Goal: Find contact information: Find contact information

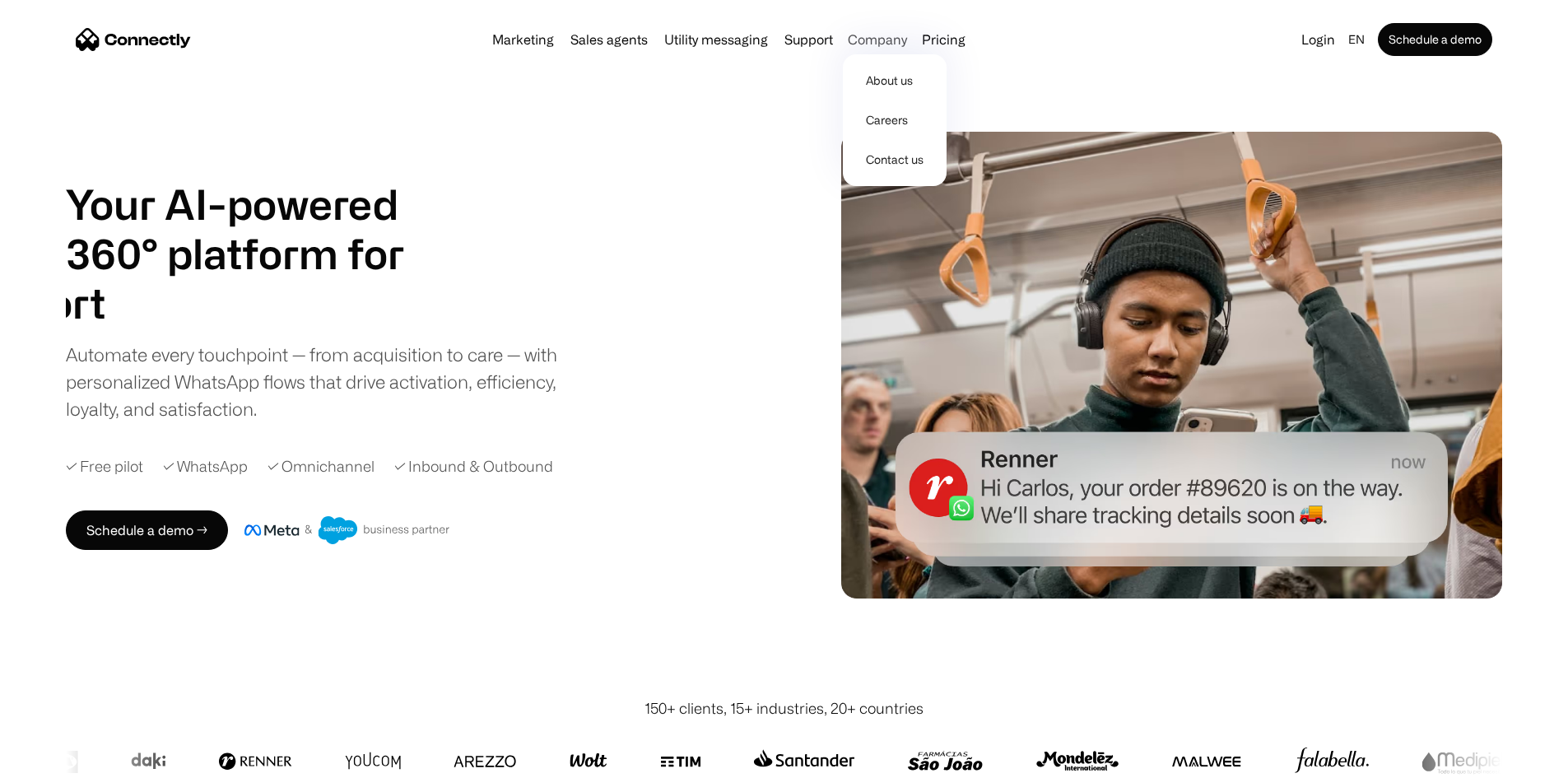
click at [881, 40] on div "Company" at bounding box center [877, 39] width 59 height 23
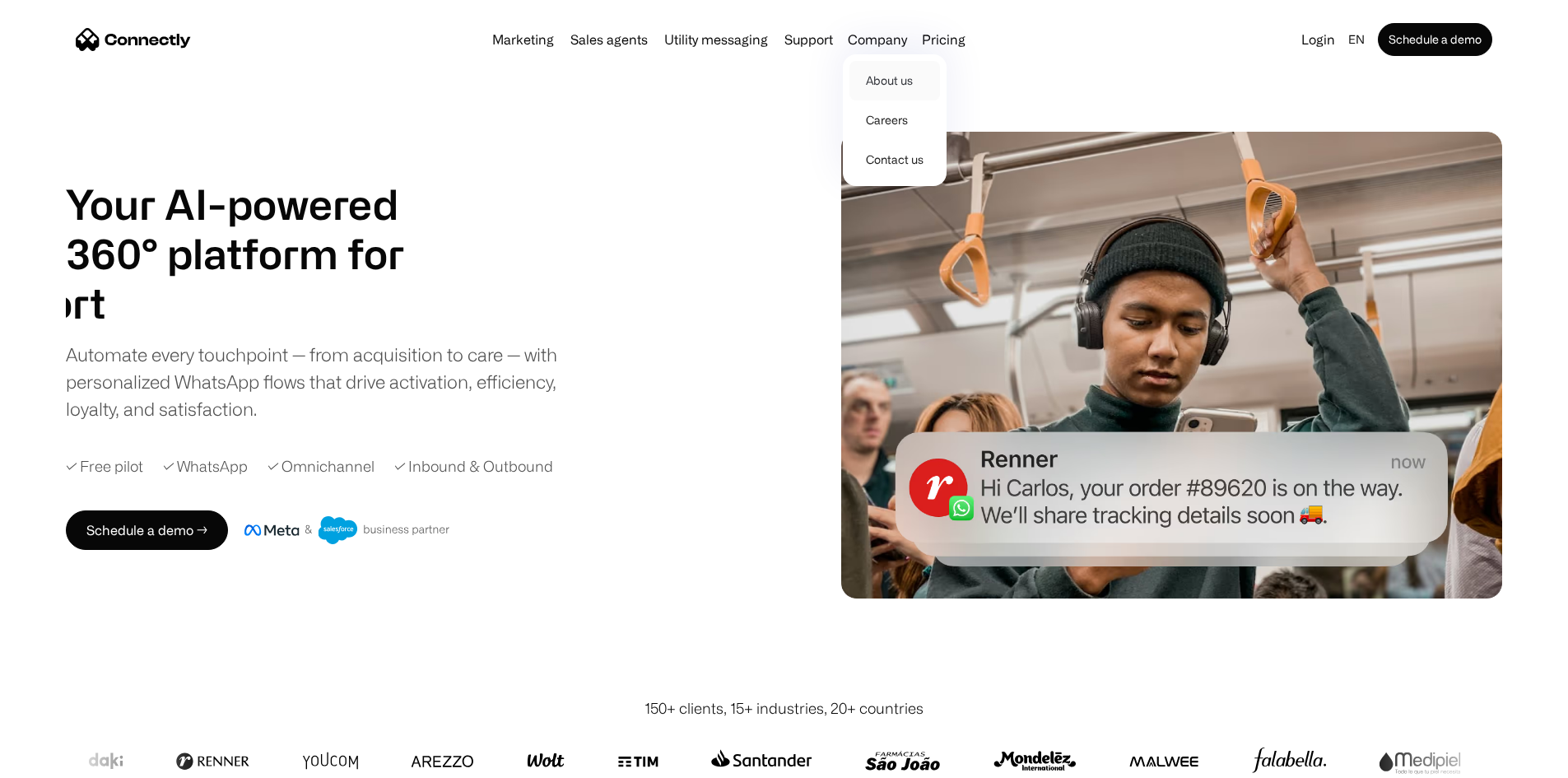
click at [897, 85] on link "About us" at bounding box center [895, 81] width 91 height 40
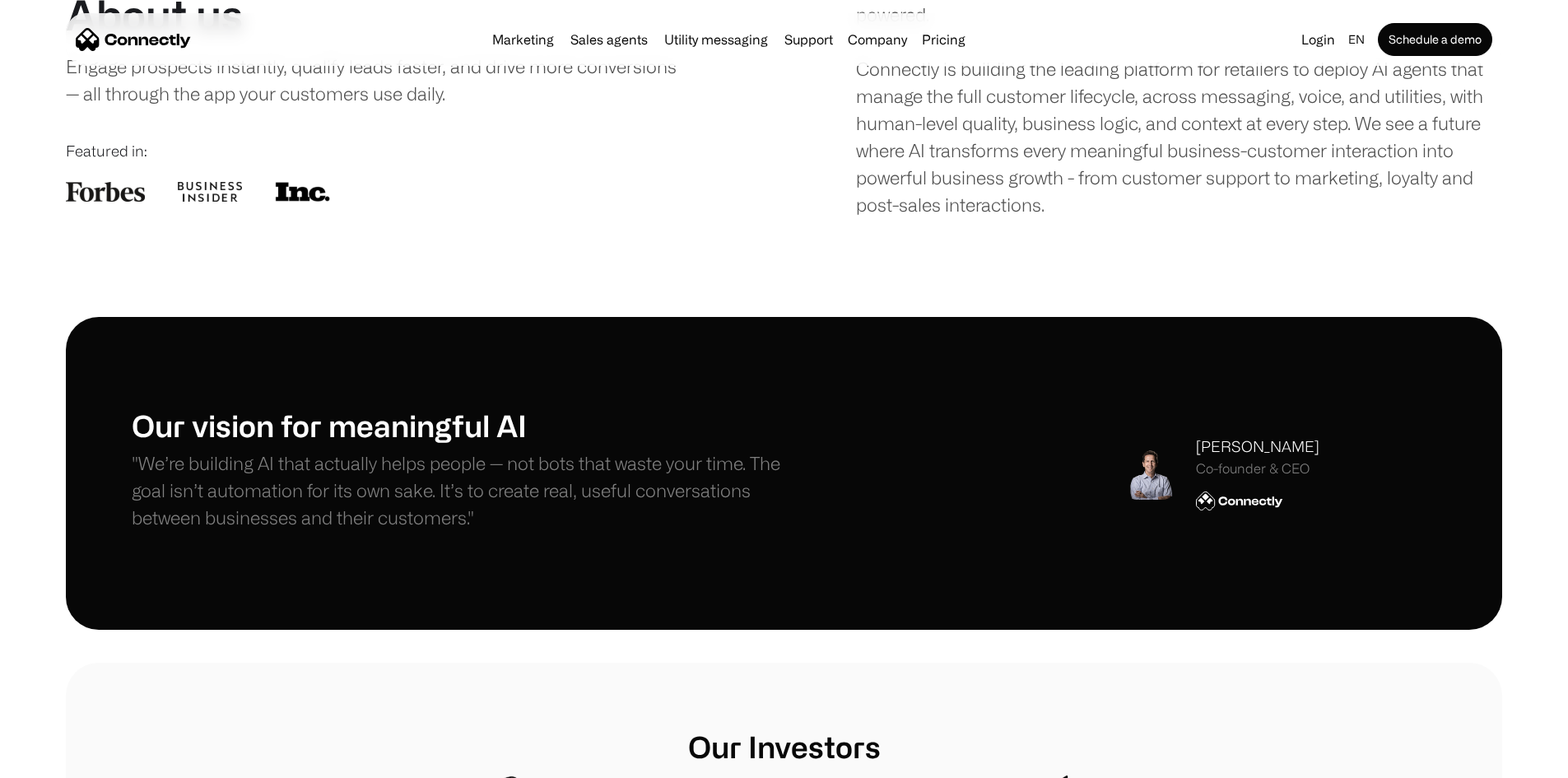
scroll to position [411, 0]
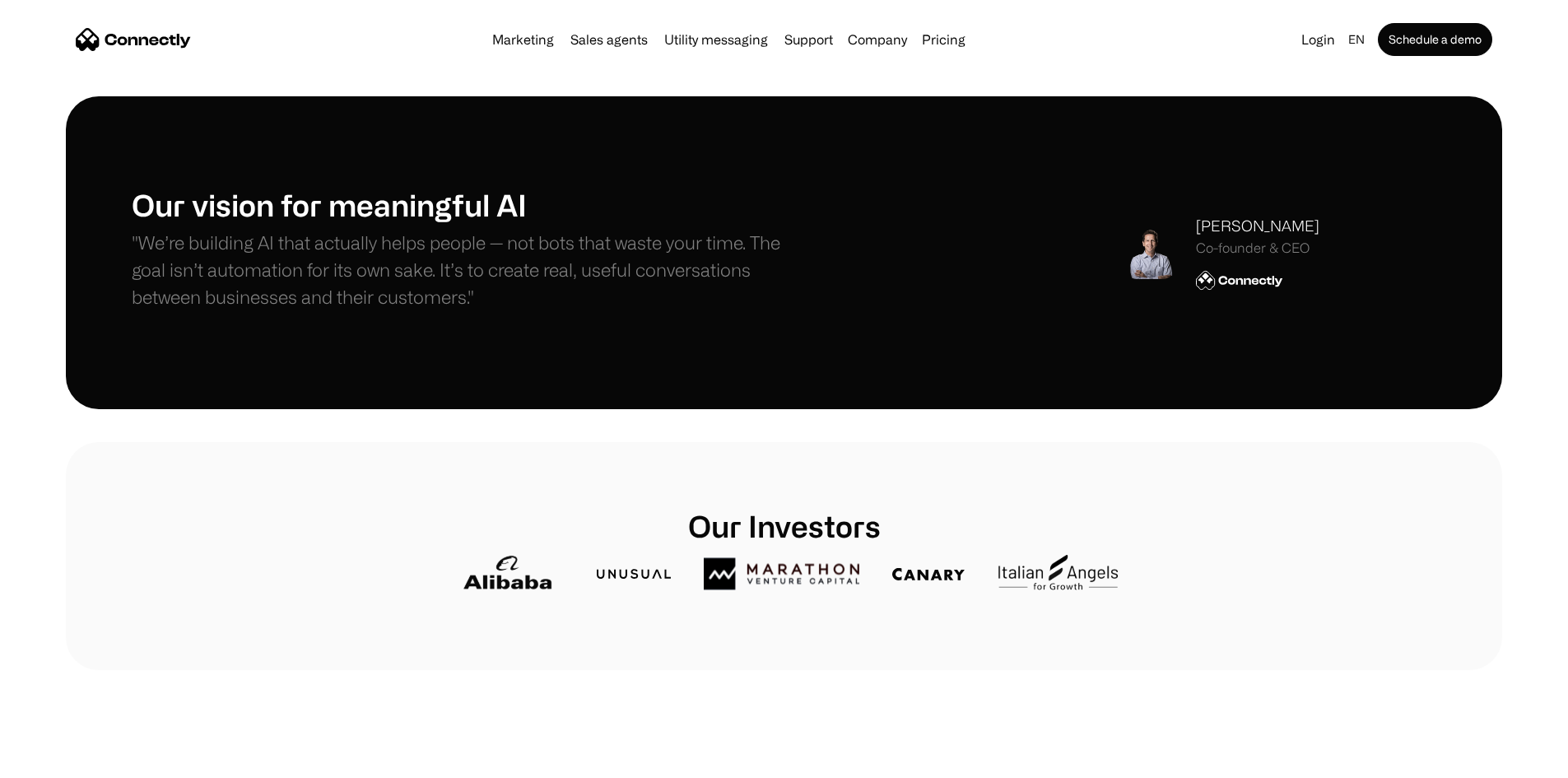
drag, startPoint x: 1157, startPoint y: 283, endPoint x: 1350, endPoint y: 281, distance: 193.0
click at [1358, 282] on div "Stefanos Loukakos Co-founder & CEO" at bounding box center [1279, 252] width 313 height 75
click at [1350, 281] on div "Stefanos Loukakos Co-founder & CEO" at bounding box center [1279, 252] width 313 height 75
click at [1317, 272] on div "Stefanos Loukakos Co-founder & CEO" at bounding box center [1279, 252] width 313 height 75
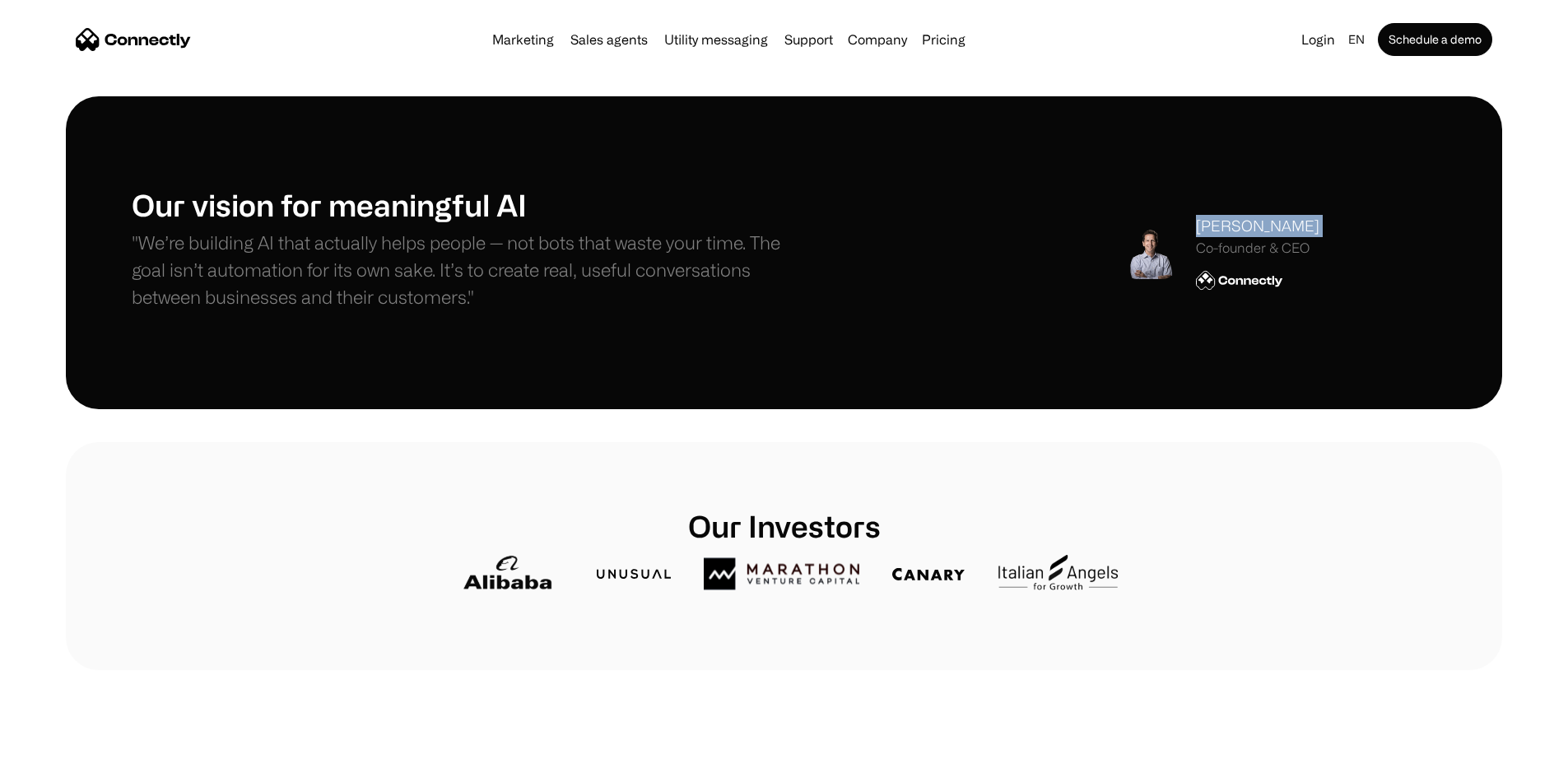
click at [1317, 272] on div "Stefanos Loukakos Co-founder & CEO" at bounding box center [1279, 252] width 313 height 75
click at [1317, 273] on div "Stefanos Loukakos Co-founder & CEO" at bounding box center [1279, 252] width 313 height 75
click at [1314, 276] on div "Stefanos Loukakos Co-founder & CEO" at bounding box center [1279, 252] width 313 height 75
copy div "Stefanos Loukakos"
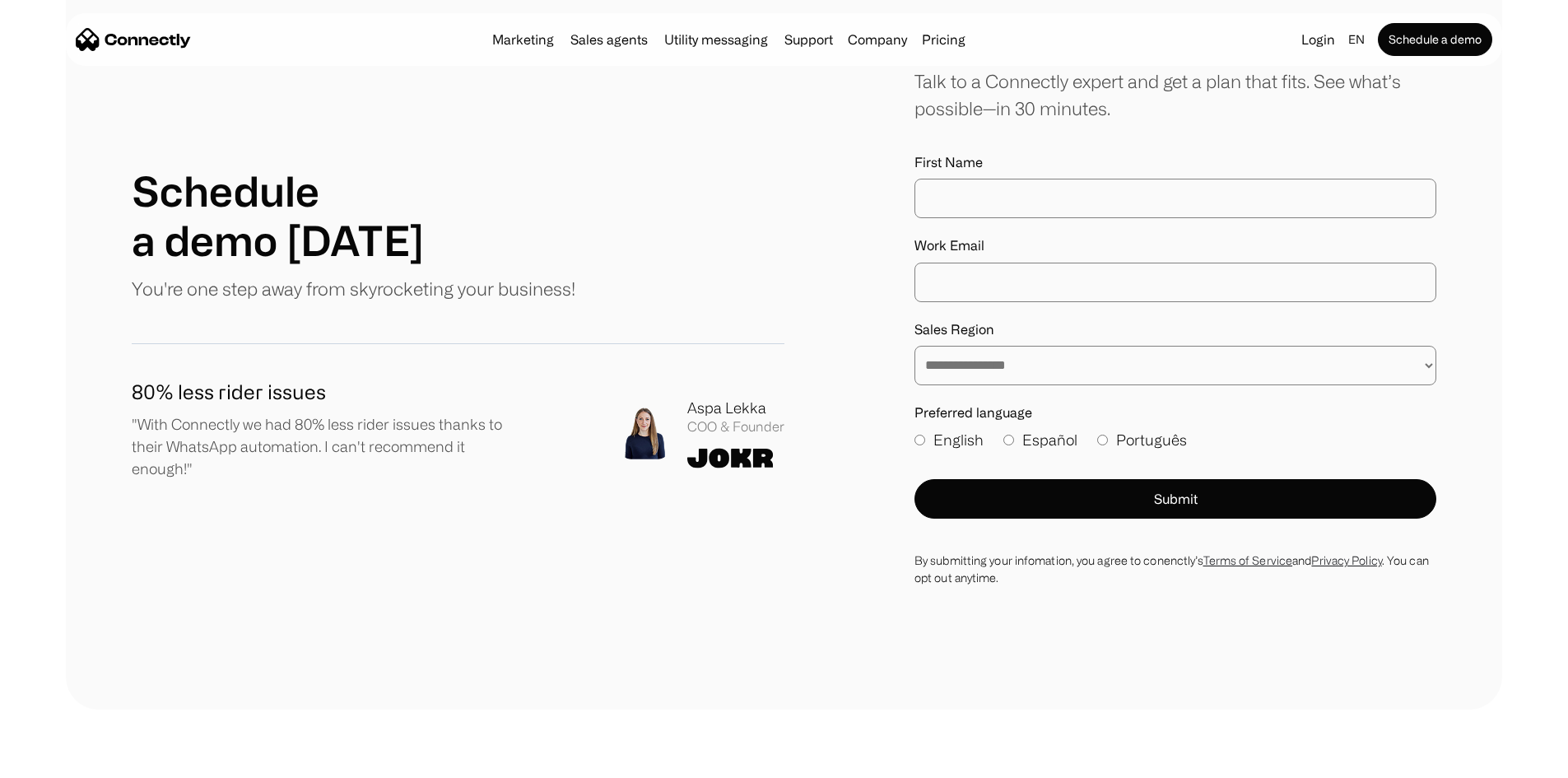
scroll to position [1811, 0]
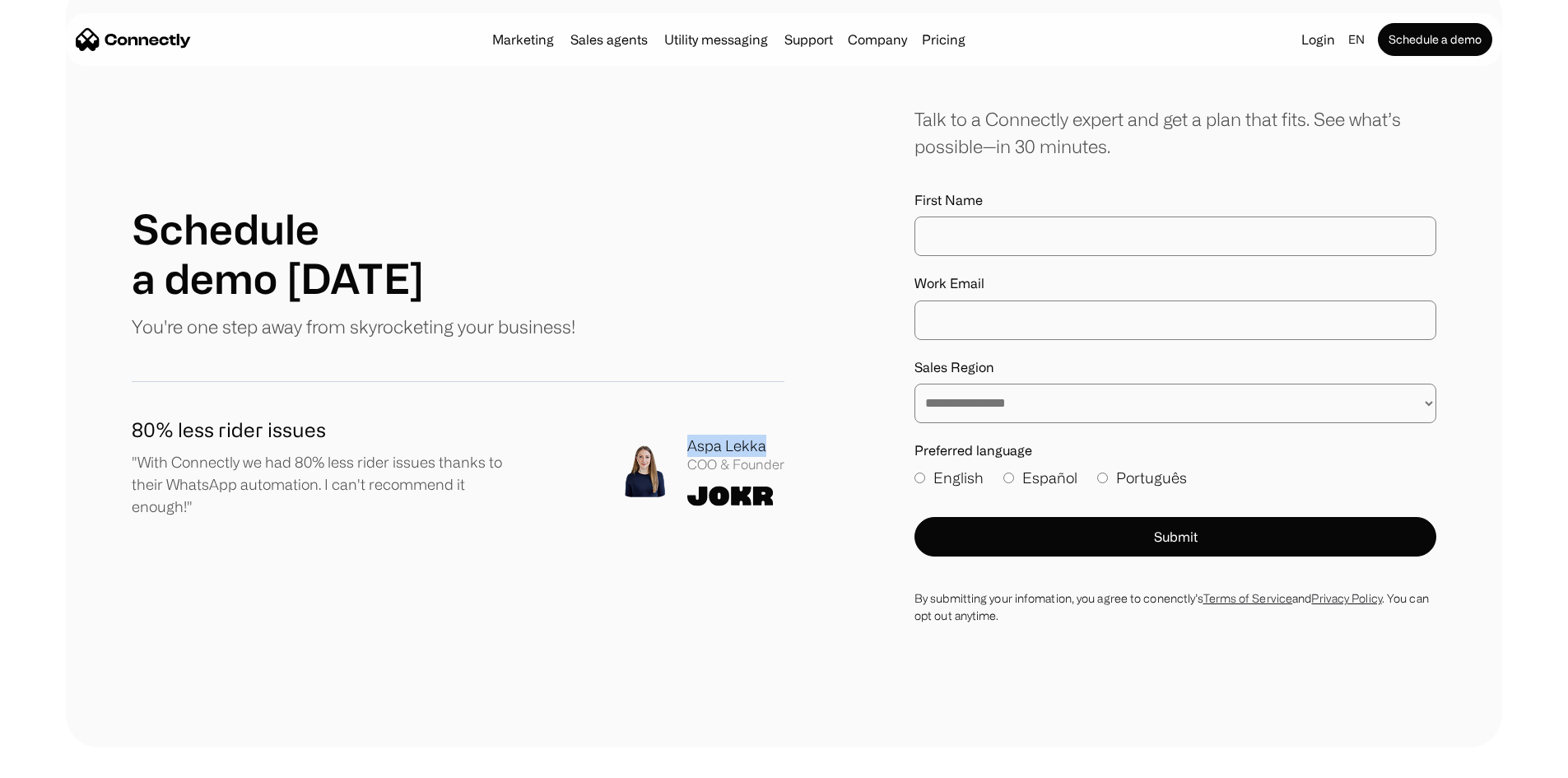
drag, startPoint x: 687, startPoint y: 539, endPoint x: 772, endPoint y: 543, distance: 85.1
click at [772, 456] on div "Aspa Lekka" at bounding box center [735, 445] width 97 height 22
click at [559, 624] on div "**********" at bounding box center [784, 364] width 1304 height 518
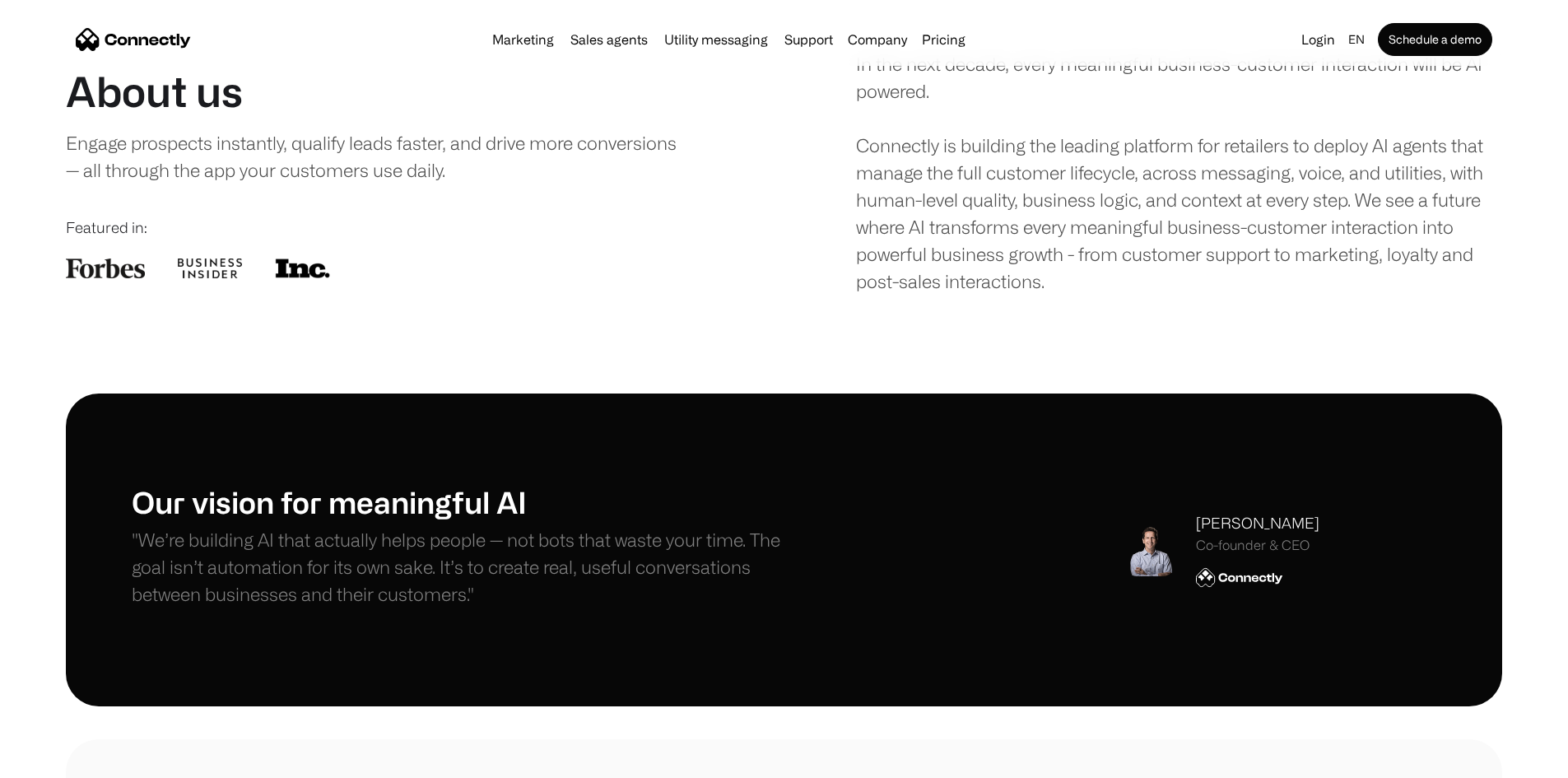
scroll to position [103, 0]
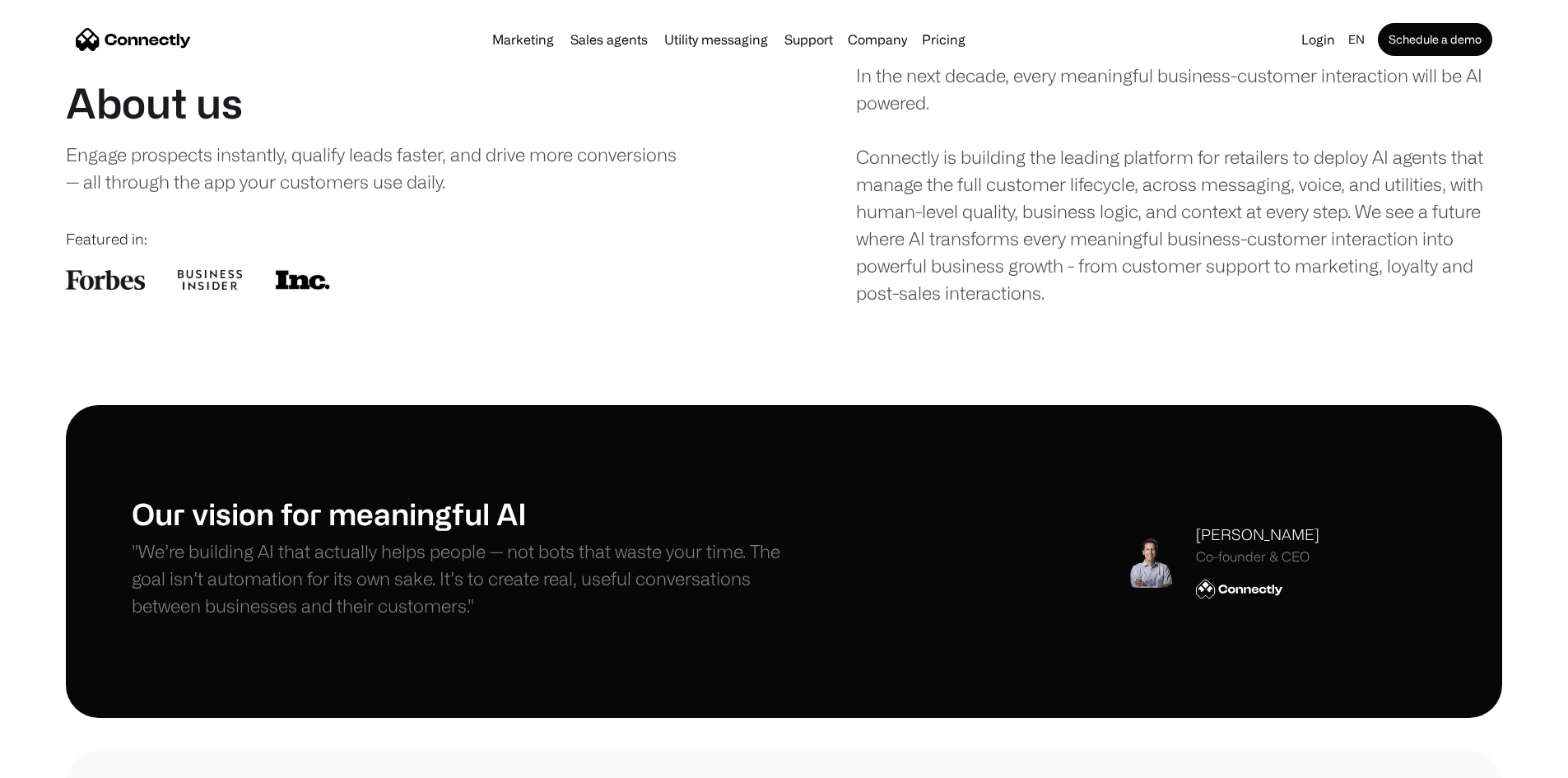
drag, startPoint x: 1168, startPoint y: 587, endPoint x: 1315, endPoint y: 581, distance: 147.1
click at [1315, 581] on div "Stefanos Loukakos Co-founder & CEO" at bounding box center [1279, 560] width 313 height 75
copy div "Stefanos Loukakos"
